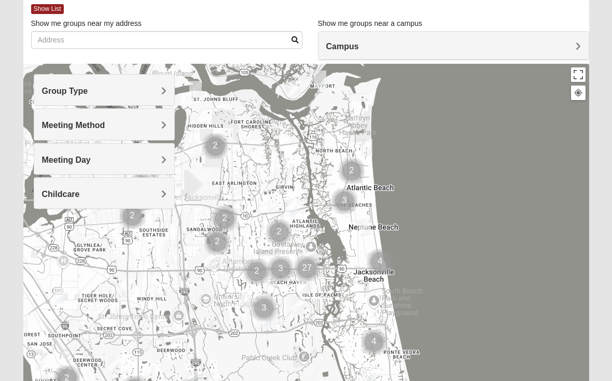
scroll to position [55, 0]
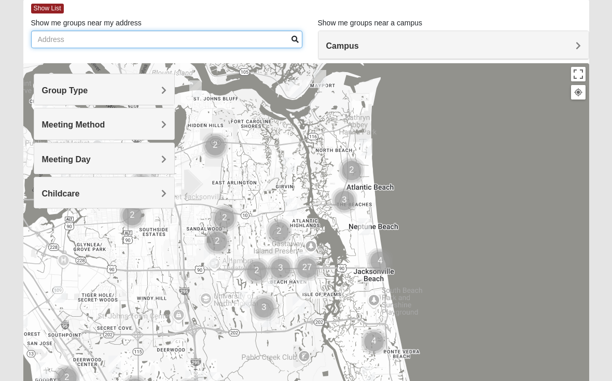
click at [65, 38] on input "Show me groups near my address" at bounding box center [166, 40] width 271 height 18
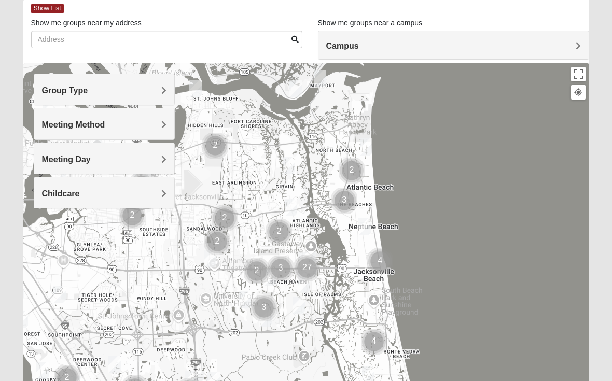
click at [57, 90] on span "Group Type" at bounding box center [65, 91] width 46 height 9
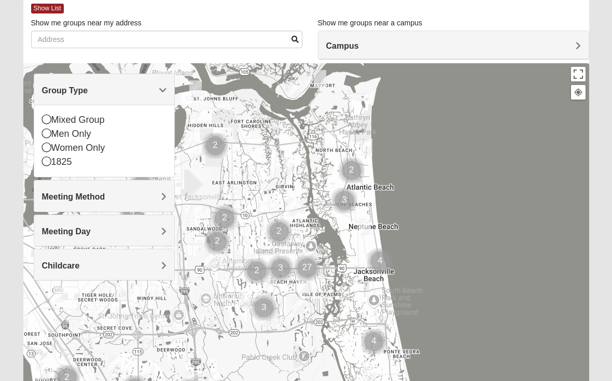
scroll to position [55, 0]
click at [47, 123] on icon at bounding box center [46, 119] width 9 height 9
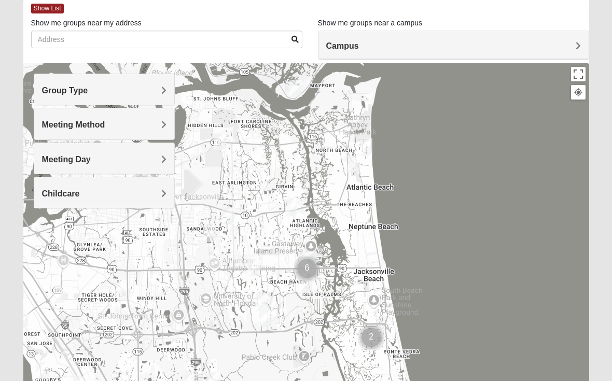
click at [63, 129] on span "Meeting Method" at bounding box center [73, 124] width 63 height 9
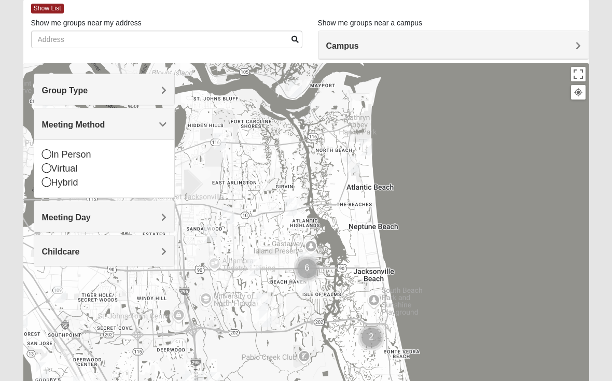
click at [50, 157] on icon at bounding box center [46, 153] width 9 height 9
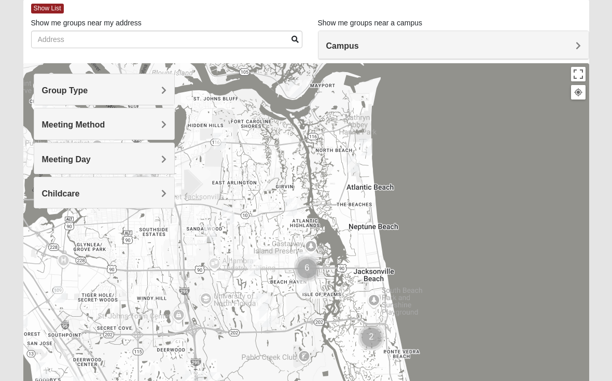
click at [57, 155] on span "Meeting Day" at bounding box center [66, 159] width 49 height 9
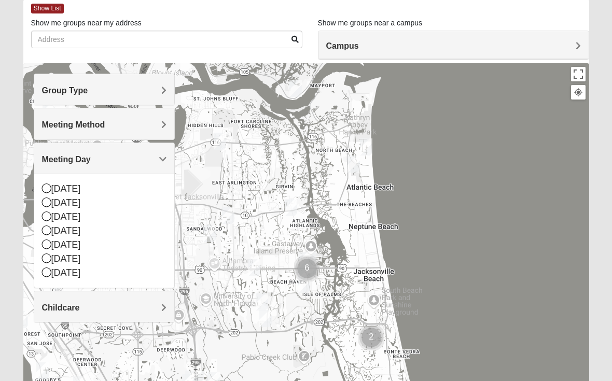
click at [46, 234] on icon at bounding box center [46, 230] width 9 height 9
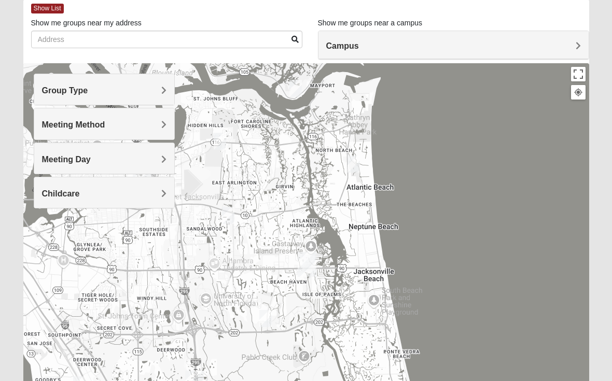
click at [62, 195] on span "Childcare" at bounding box center [61, 193] width 38 height 9
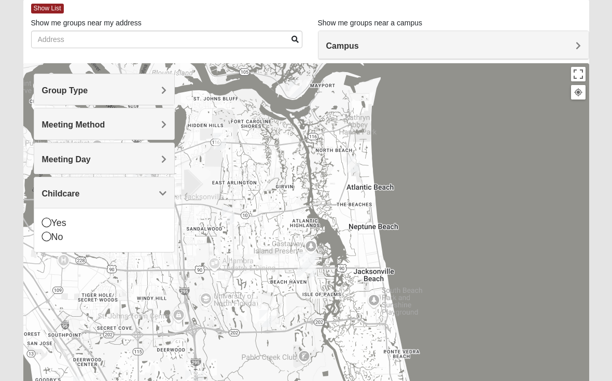
click at [51, 221] on div "Yes" at bounding box center [104, 223] width 125 height 14
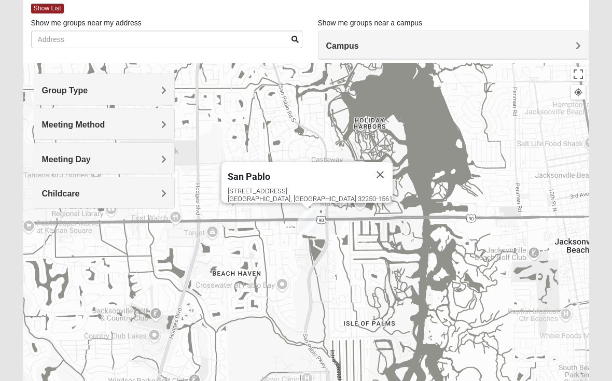
click at [368, 162] on button "Close" at bounding box center [380, 174] width 25 height 25
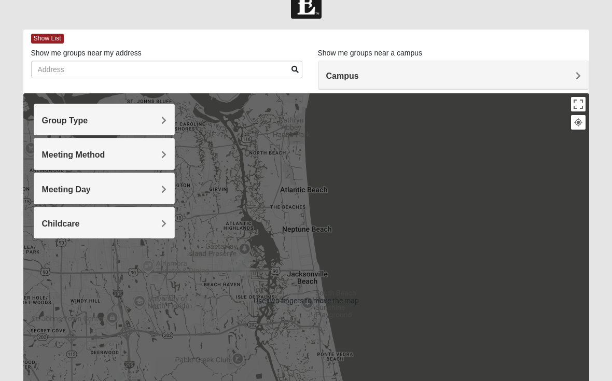
scroll to position [22, 0]
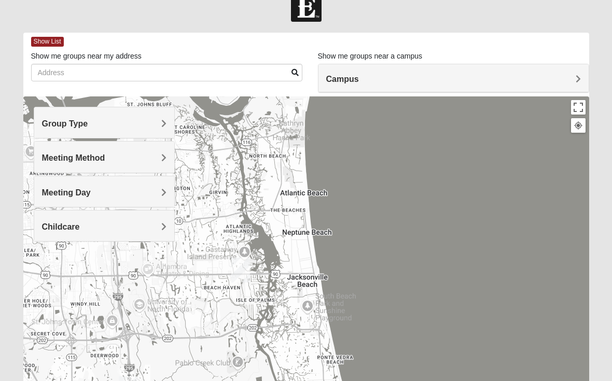
click at [50, 220] on div "Childcare" at bounding box center [104, 226] width 141 height 31
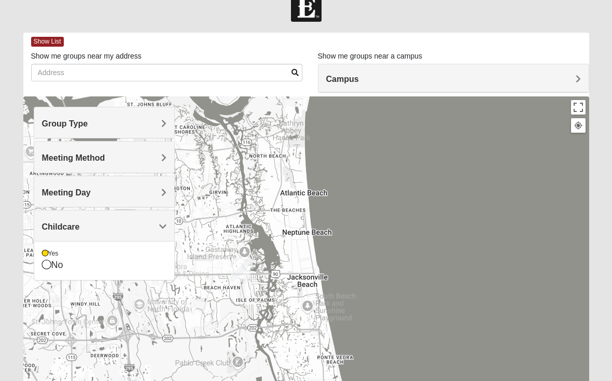
click at [45, 268] on icon at bounding box center [46, 264] width 9 height 9
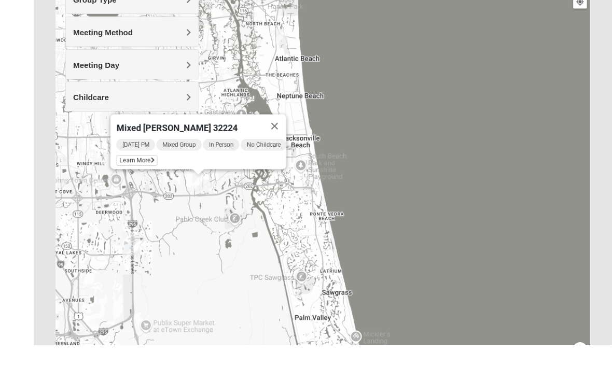
scroll to position [171, 0]
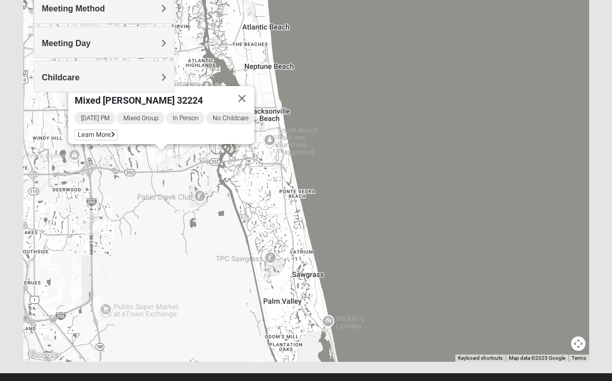
click at [165, 223] on div "Mixed Robertson 32224 Wednesday PM Mixed Group In Person No Childcare Learn More" at bounding box center [306, 154] width 566 height 415
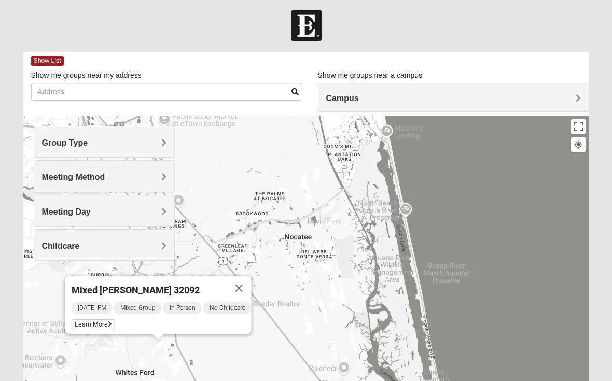
scroll to position [0, 0]
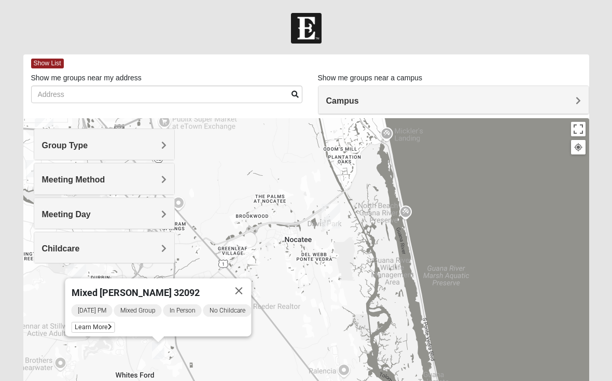
click at [79, 325] on span "Learn More" at bounding box center [94, 327] width 44 height 11
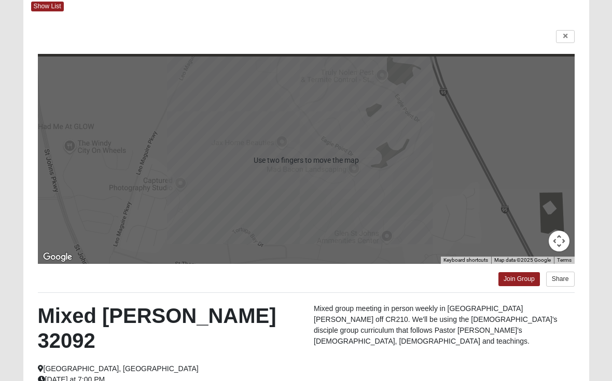
scroll to position [158, 0]
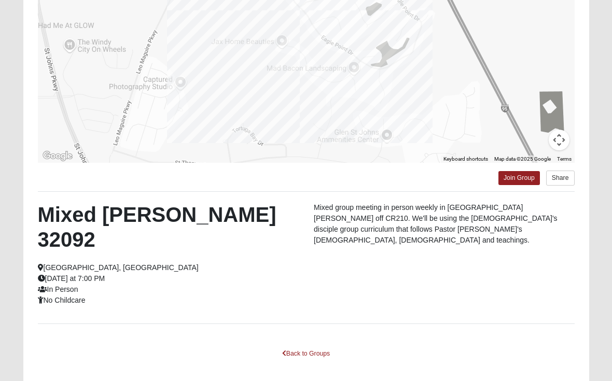
click at [446, 184] on link "Join Group" at bounding box center [520, 178] width 42 height 14
